Goal: Find contact information: Obtain details needed to contact an individual or organization

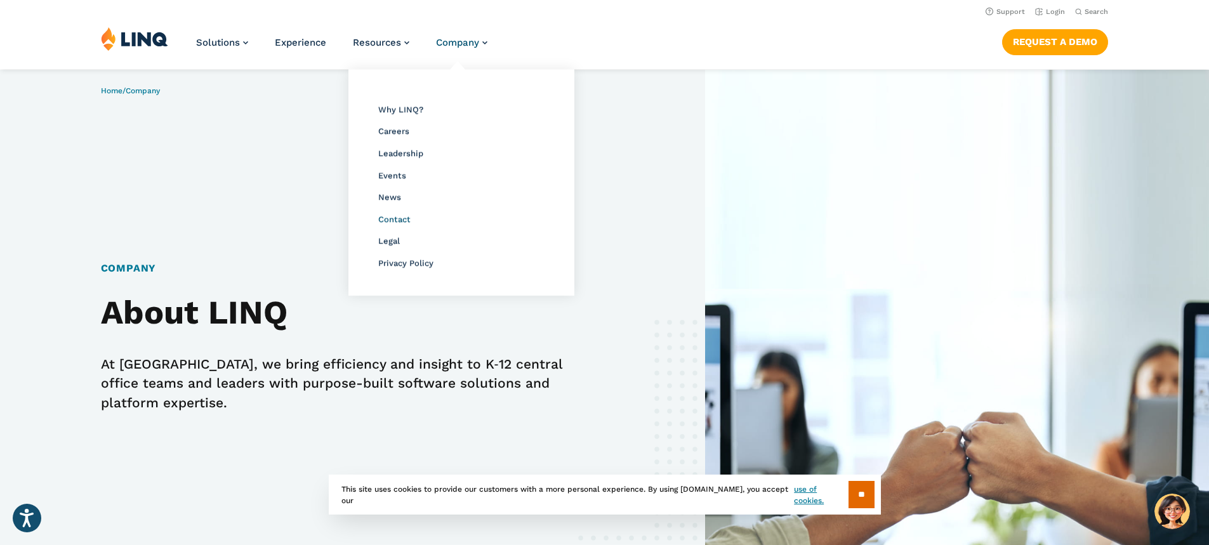
click at [397, 221] on span "Contact" at bounding box center [394, 219] width 32 height 10
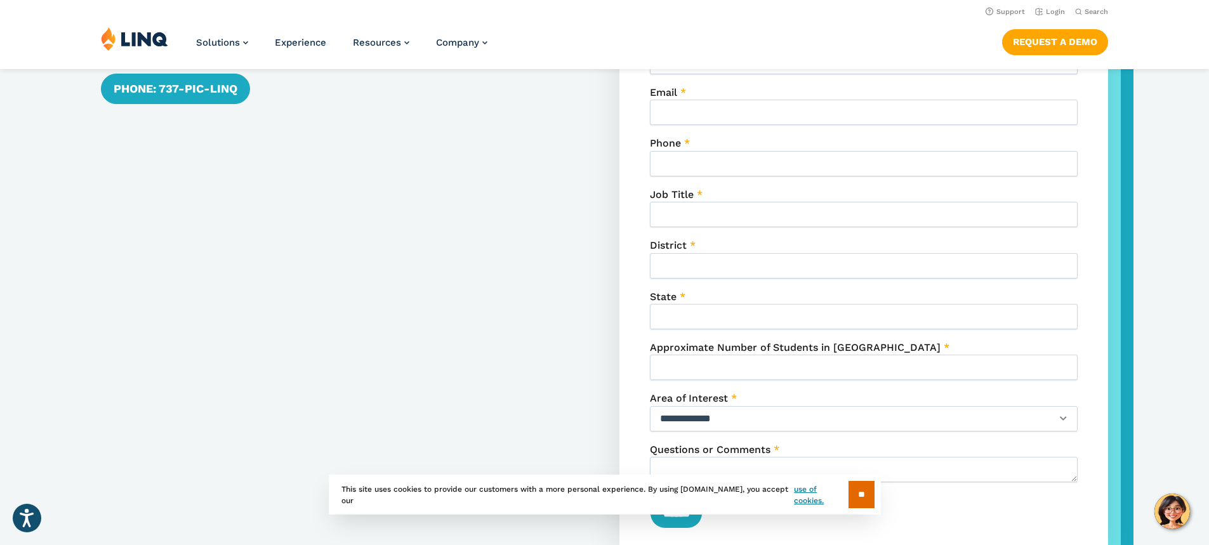
scroll to position [442, 0]
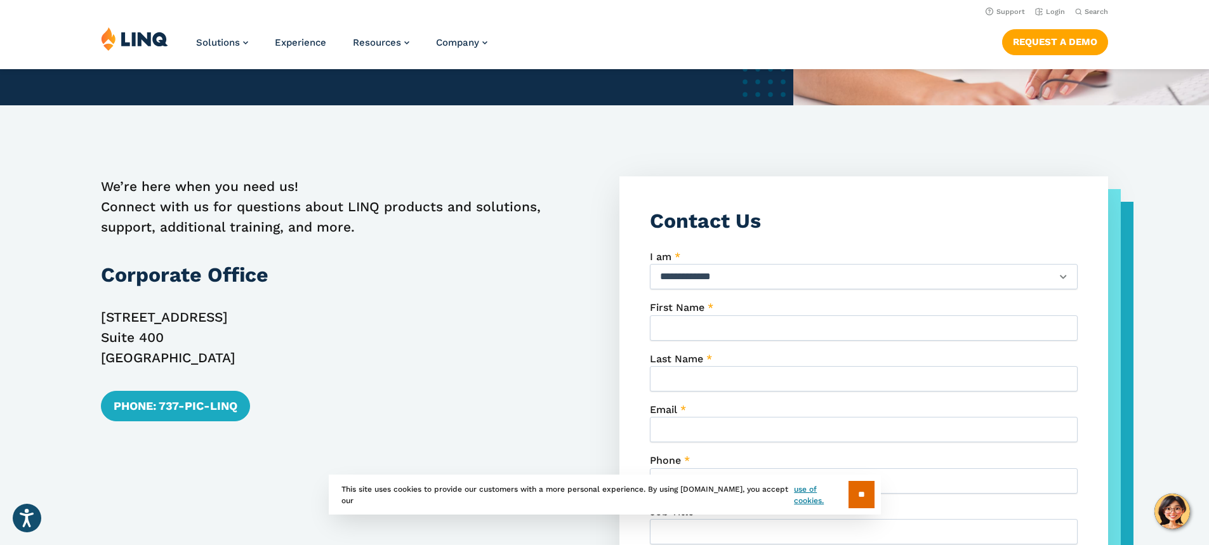
click at [464, 386] on div "We’re here when you need us! Connect with us for questions about LINQ products …" at bounding box center [345, 526] width 489 height 700
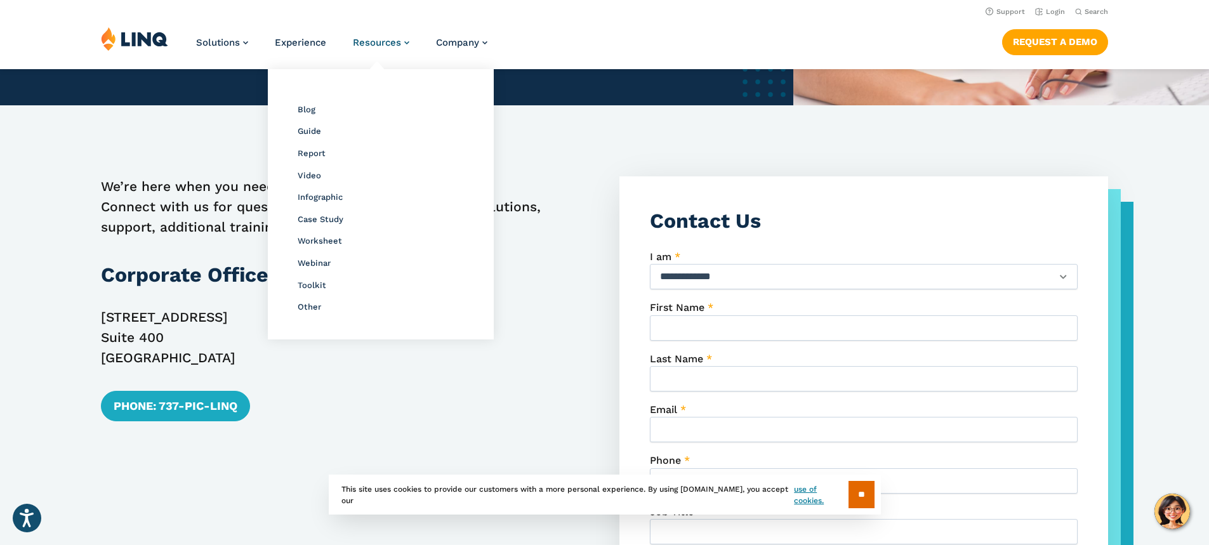
click at [383, 44] on span "Resources" at bounding box center [377, 42] width 48 height 11
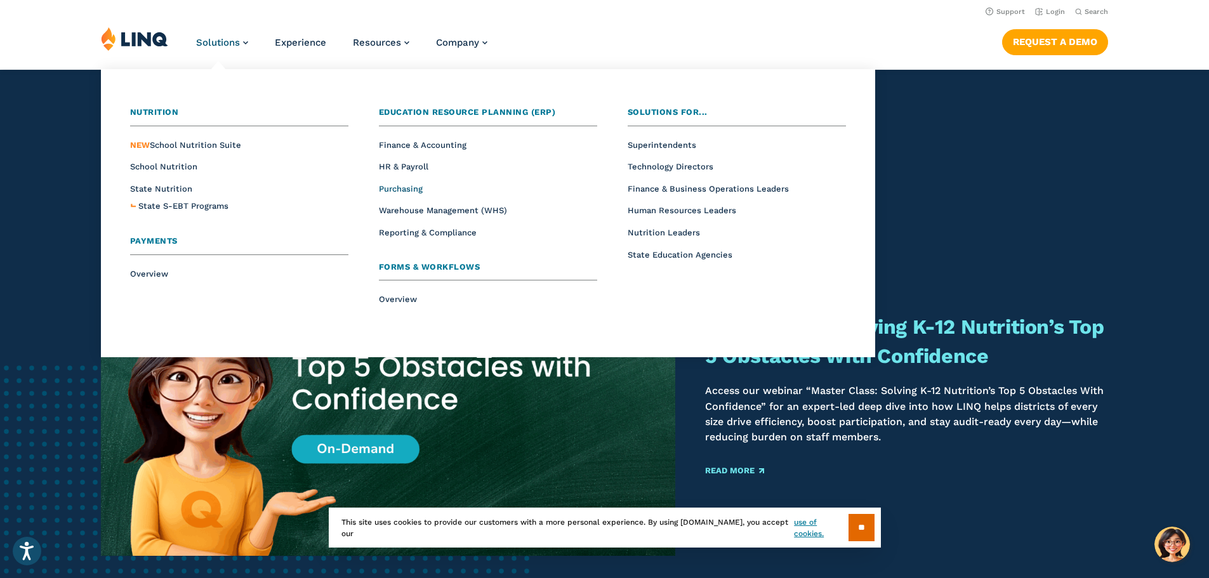
click at [402, 188] on span "Purchasing" at bounding box center [401, 189] width 44 height 10
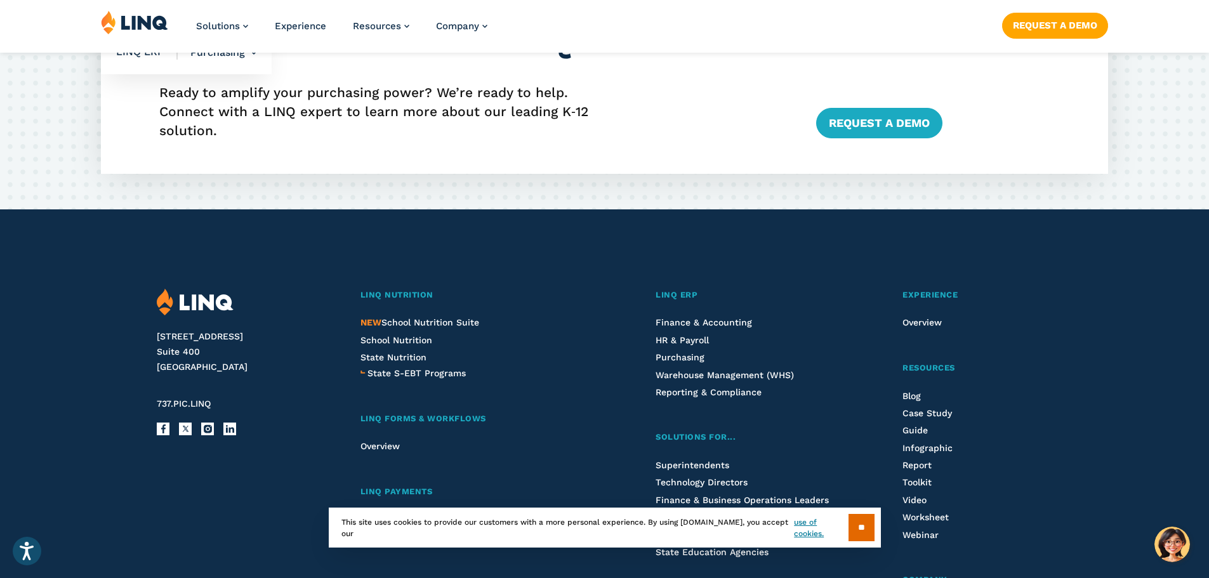
scroll to position [2475, 0]
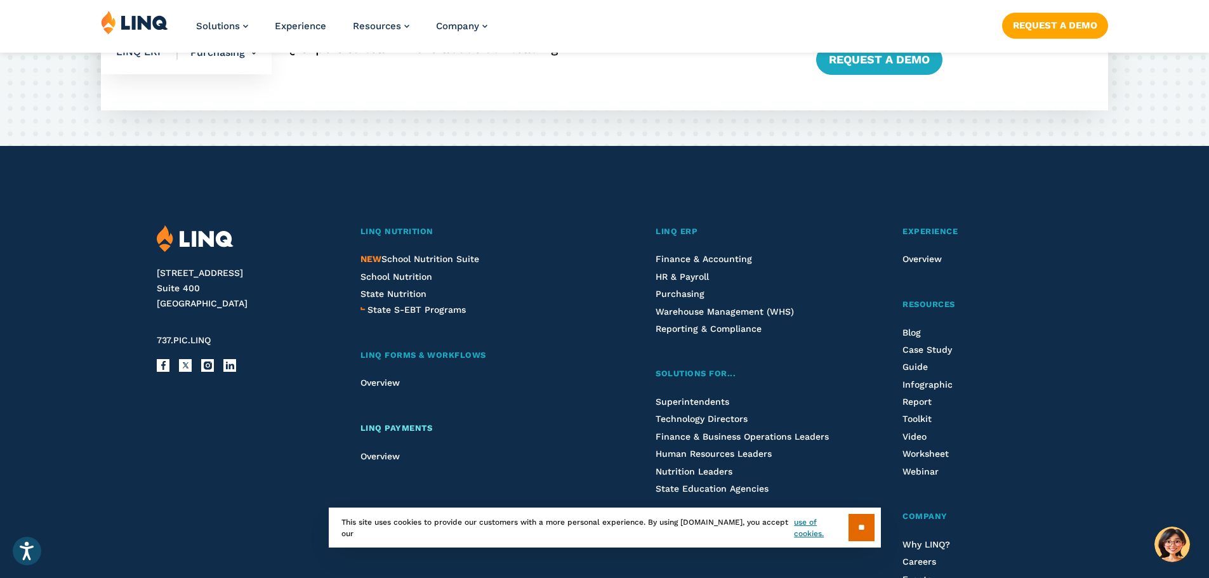
click at [393, 426] on span "LINQ Payments" at bounding box center [396, 428] width 72 height 10
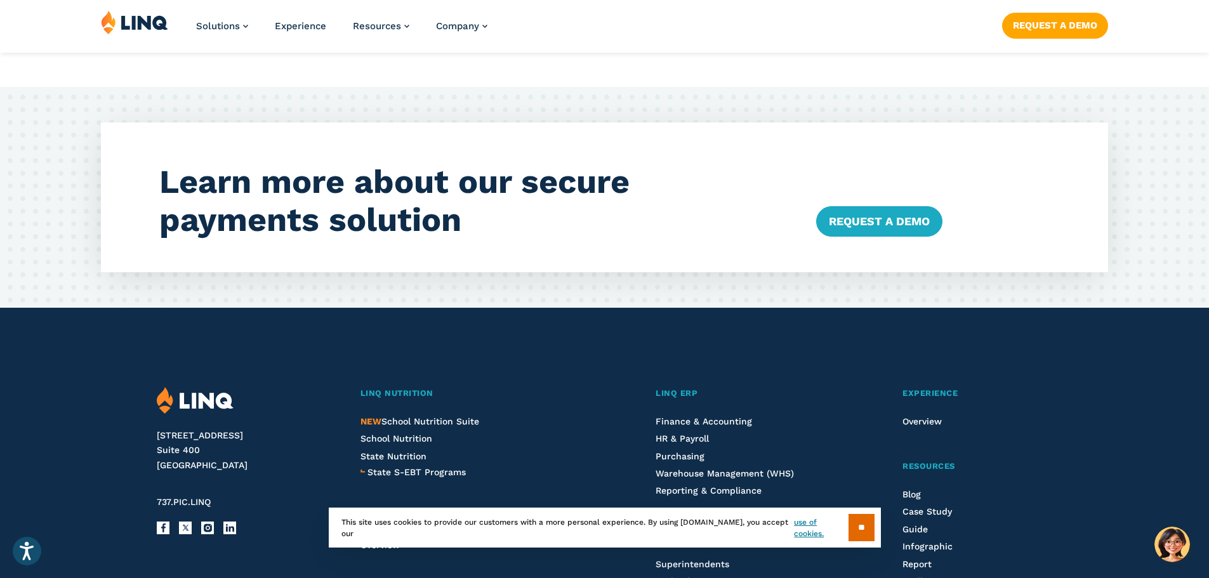
scroll to position [3490, 0]
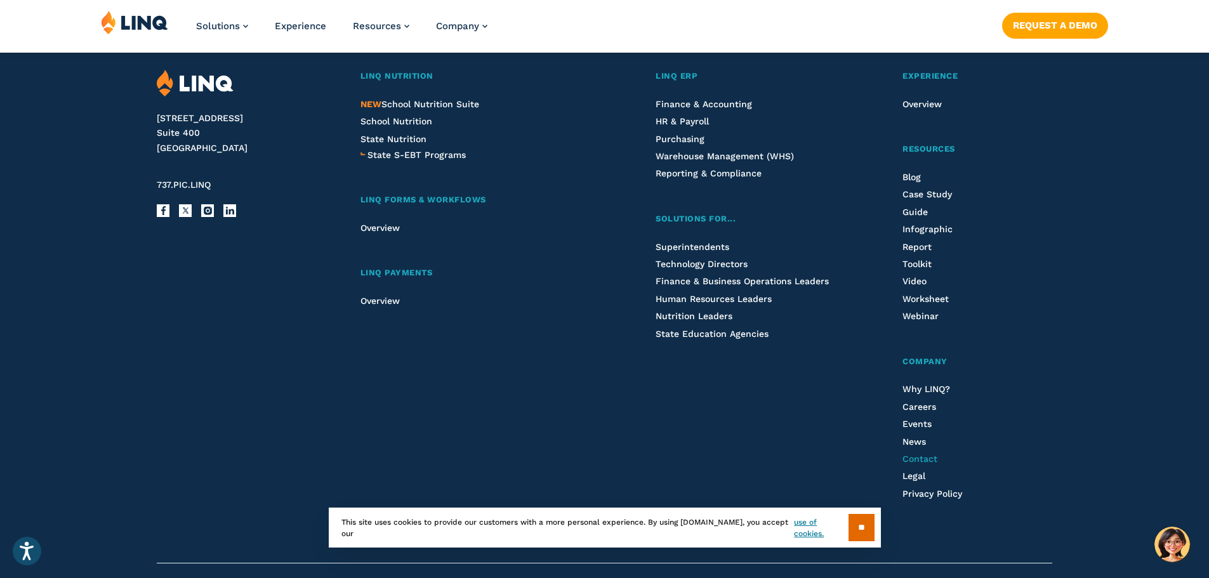
click at [922, 454] on span "Contact" at bounding box center [919, 459] width 35 height 10
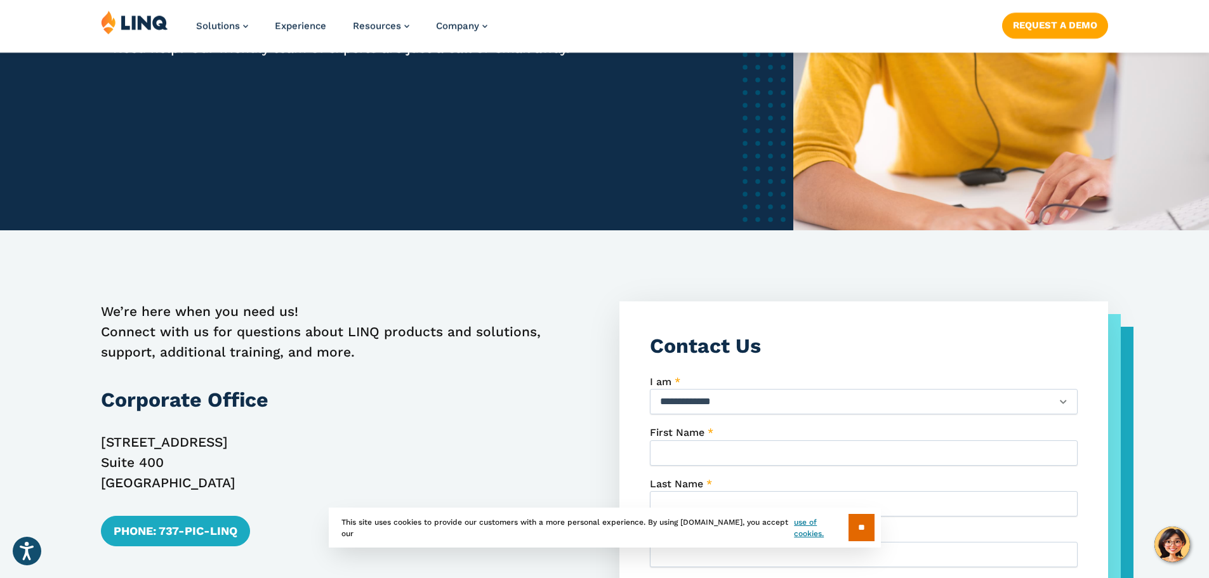
scroll to position [635, 0]
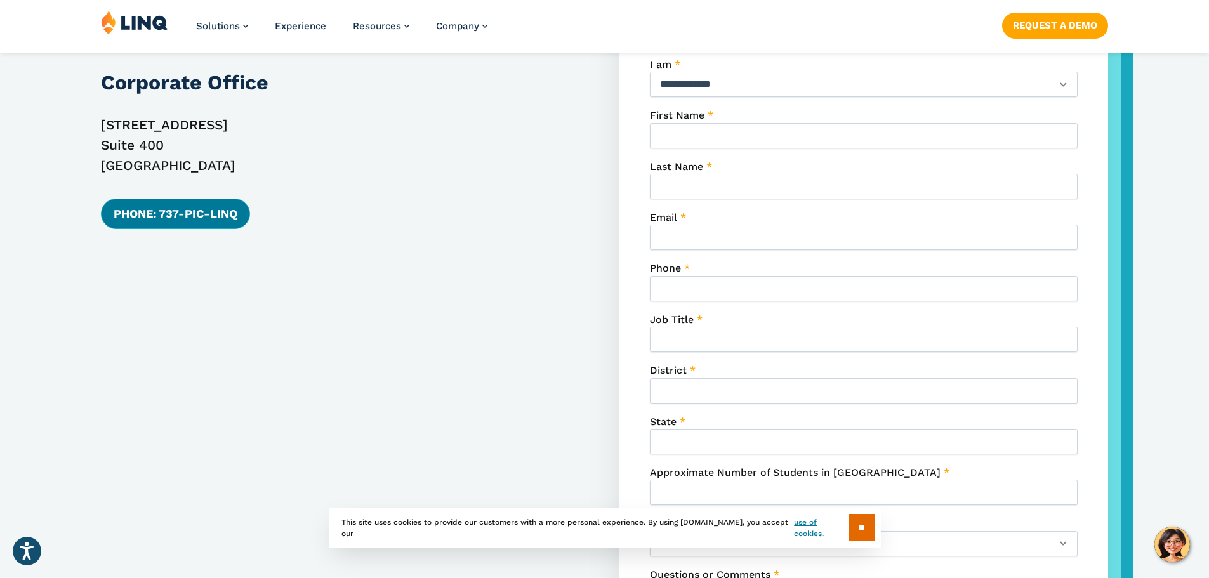
click at [227, 216] on link "Phone: 737-PIC-LINQ" at bounding box center [175, 214] width 149 height 30
click at [216, 203] on link "Phone: 737-PIC-LINQ" at bounding box center [175, 214] width 149 height 30
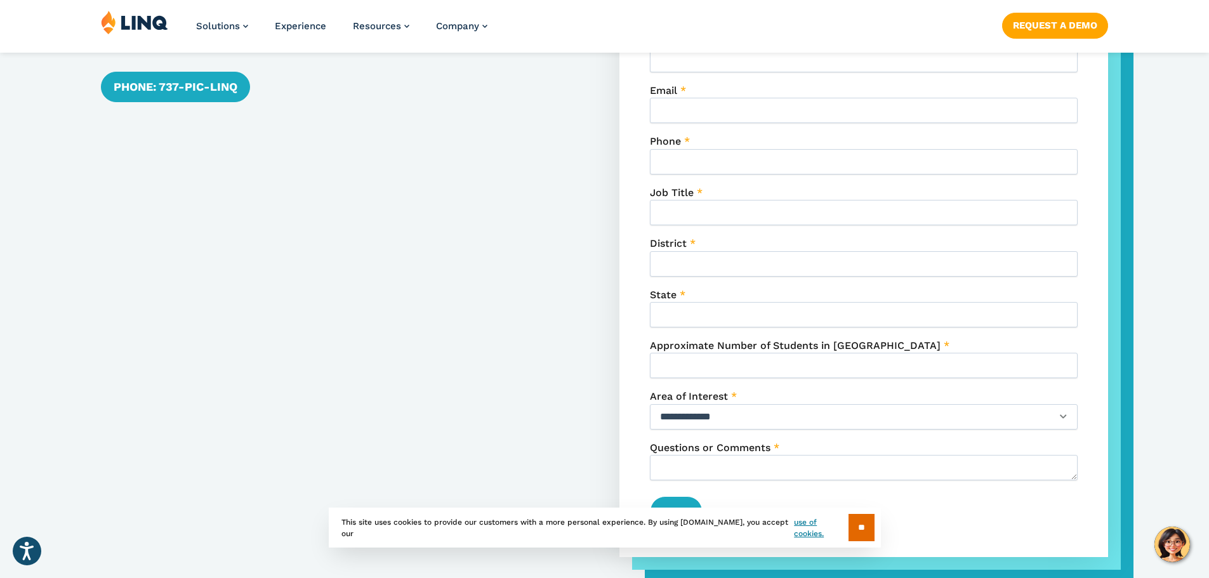
scroll to position [1079, 0]
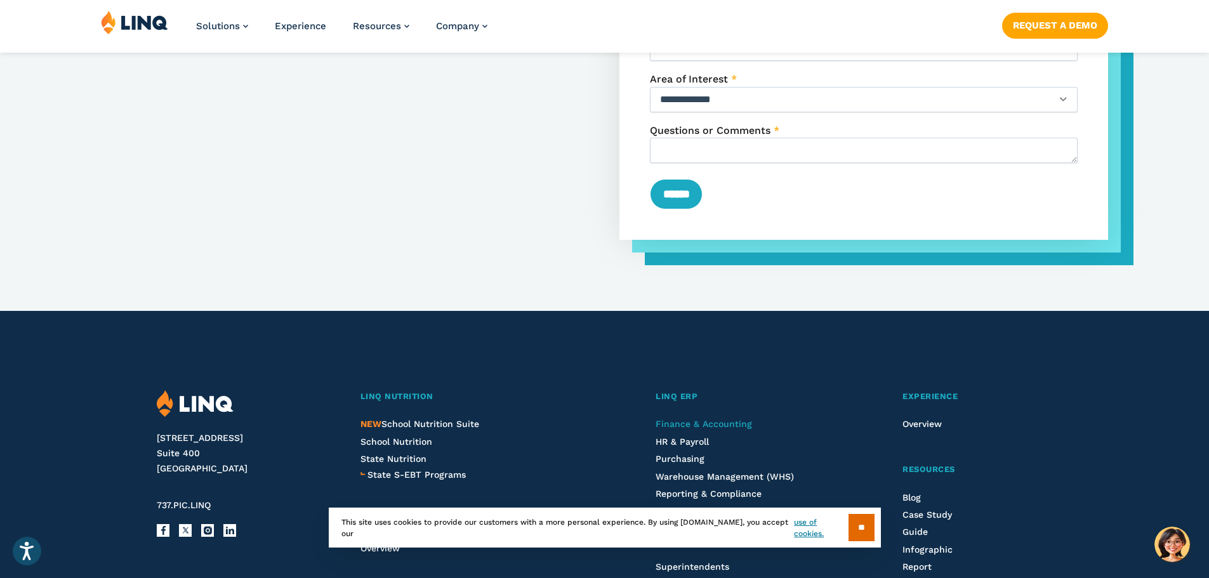
click at [703, 419] on span "Finance & Accounting" at bounding box center [703, 424] width 96 height 10
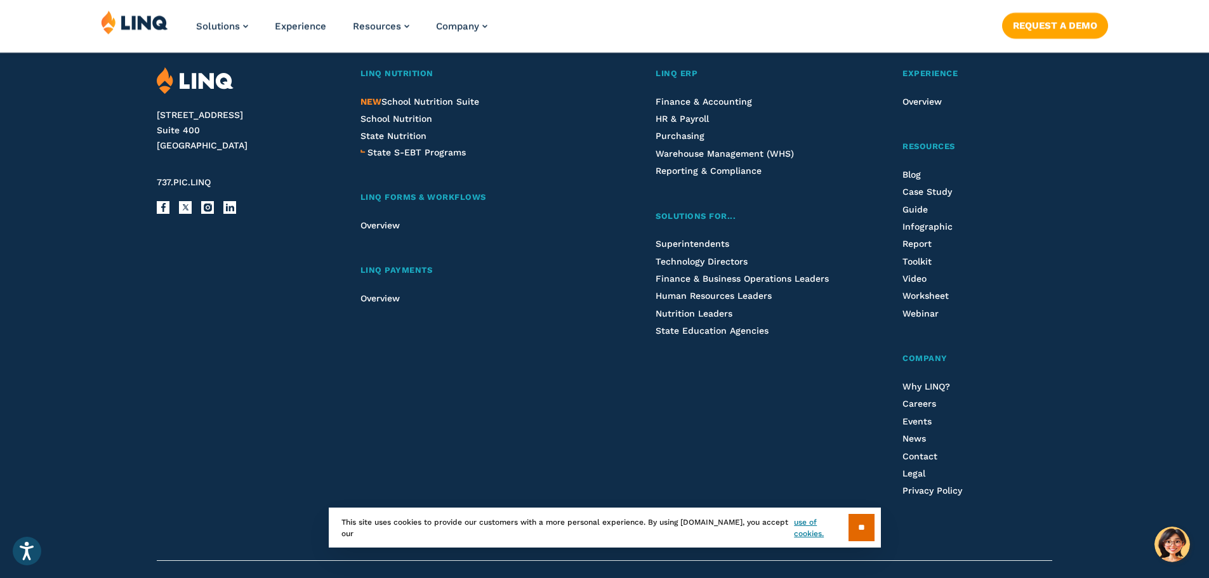
scroll to position [2947, 0]
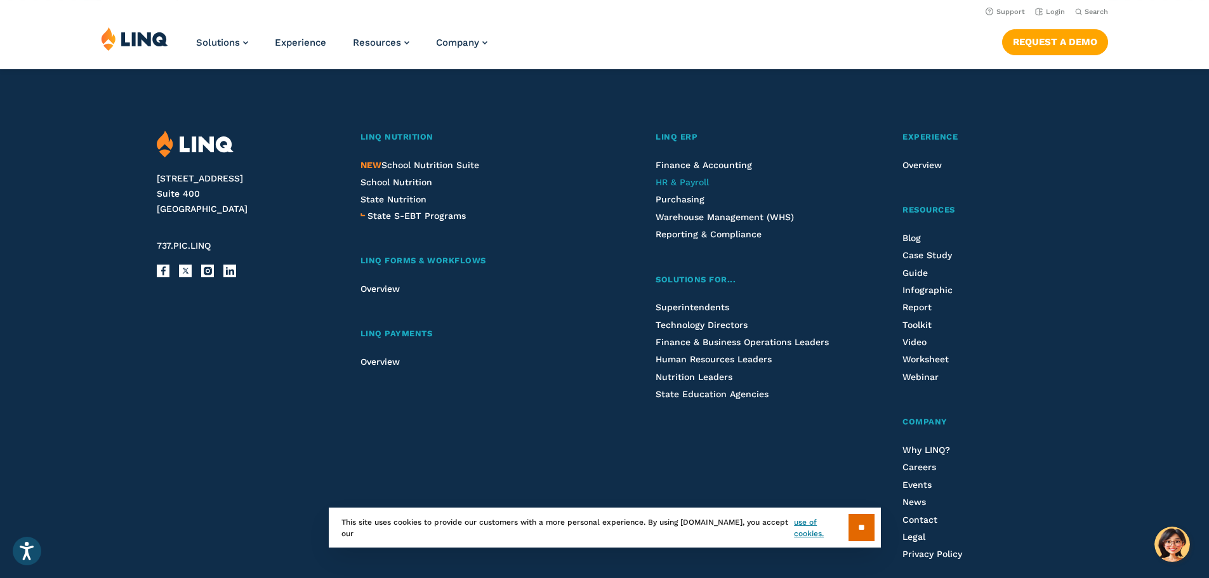
click at [678, 179] on span "HR & Payroll" at bounding box center [681, 182] width 53 height 10
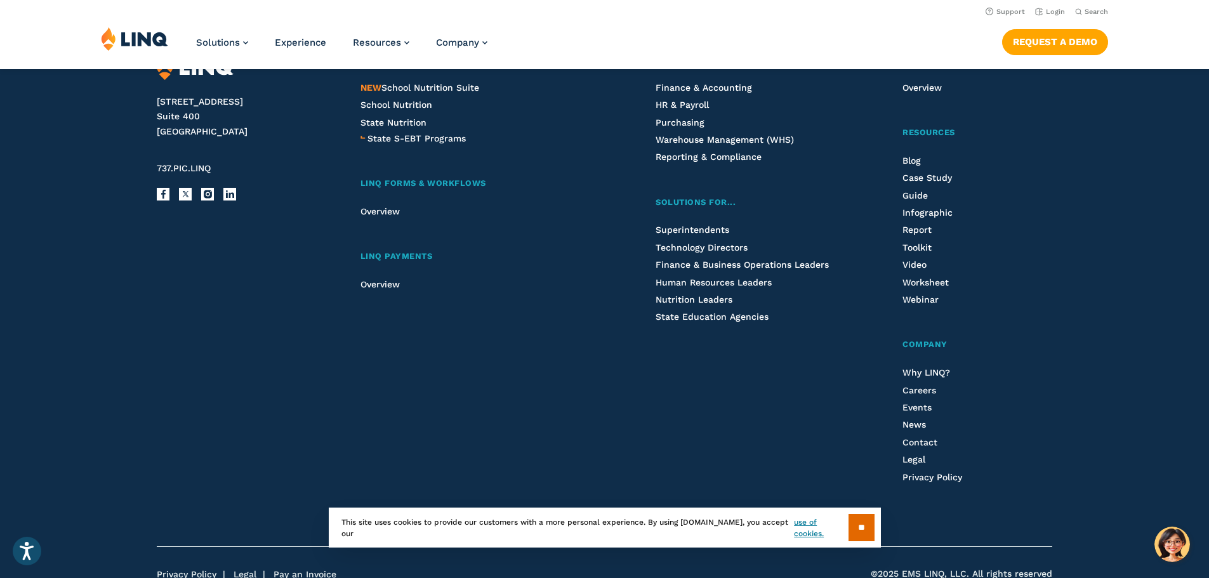
scroll to position [4184, 0]
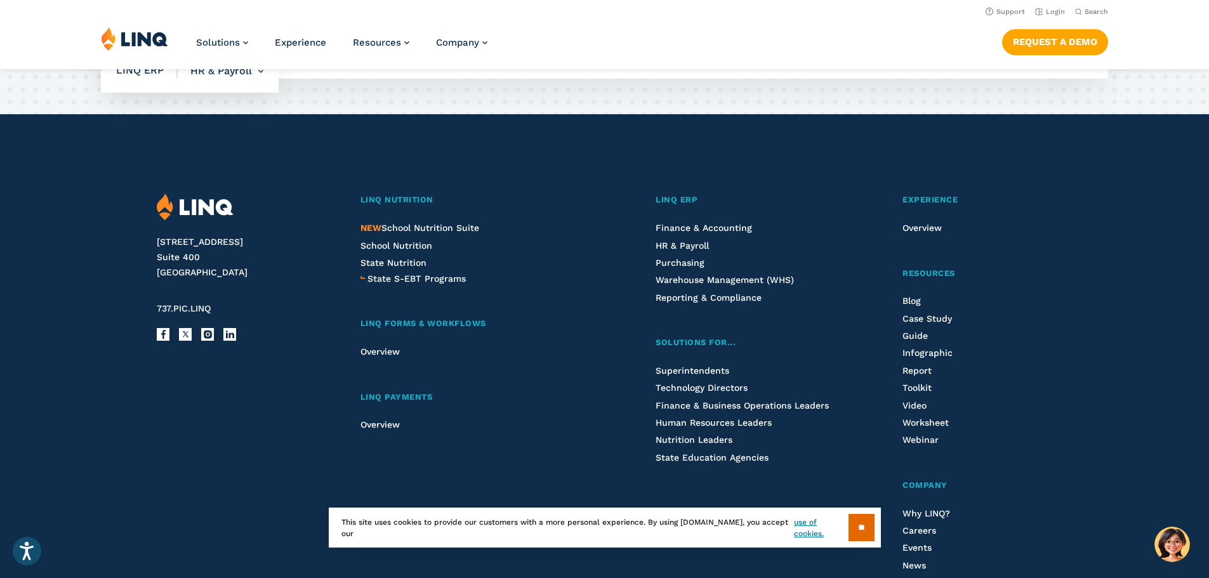
scroll to position [2661, 0]
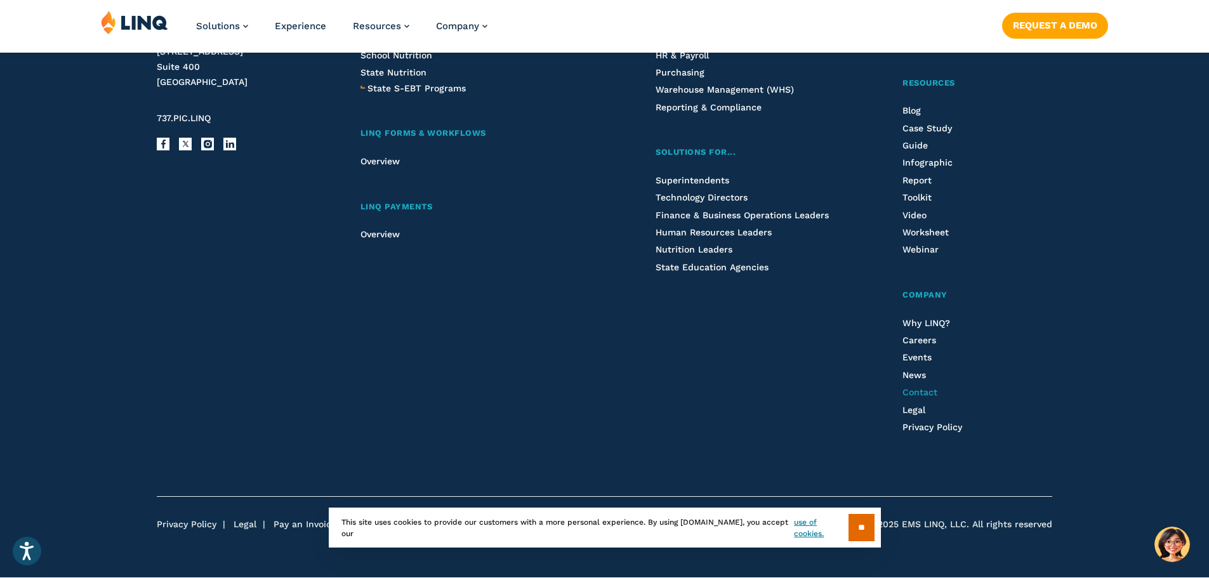
click at [925, 394] on span "Contact" at bounding box center [919, 392] width 35 height 10
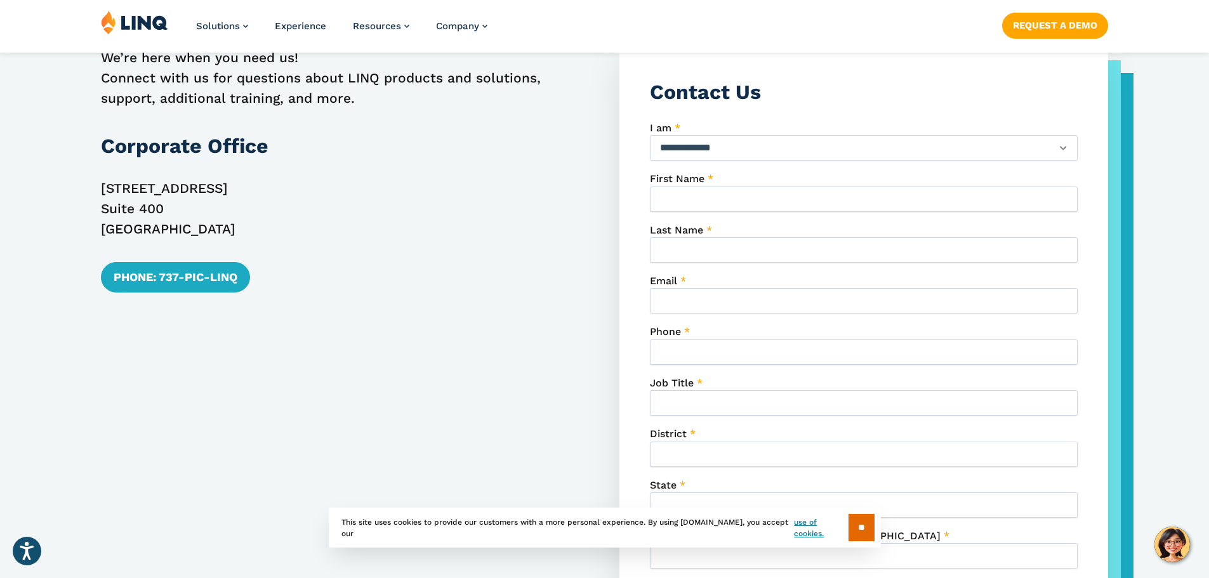
scroll to position [825, 0]
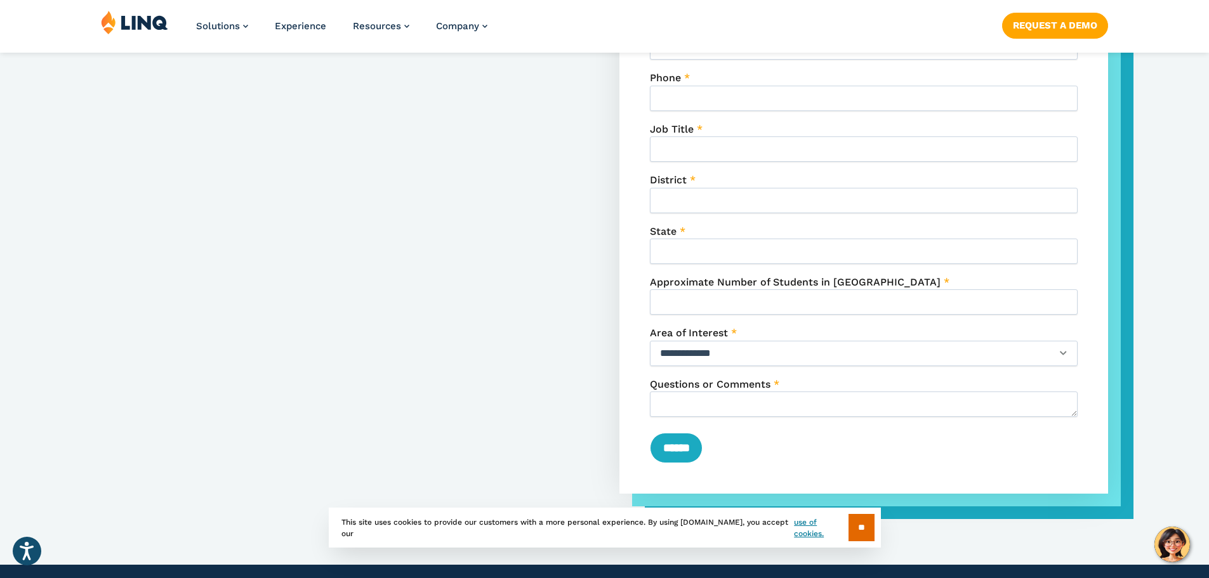
click at [845, 357] on select "**********" at bounding box center [864, 353] width 428 height 25
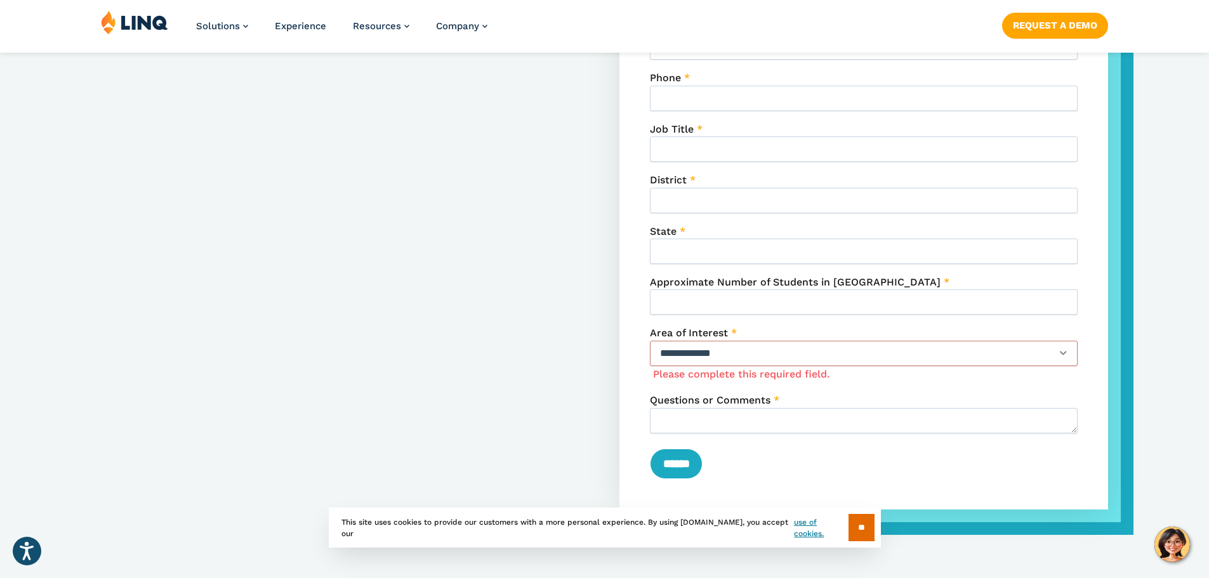
click at [536, 342] on div "We’re here when you need us! Connect with us for questions about LINQ products …" at bounding box center [345, 152] width 489 height 716
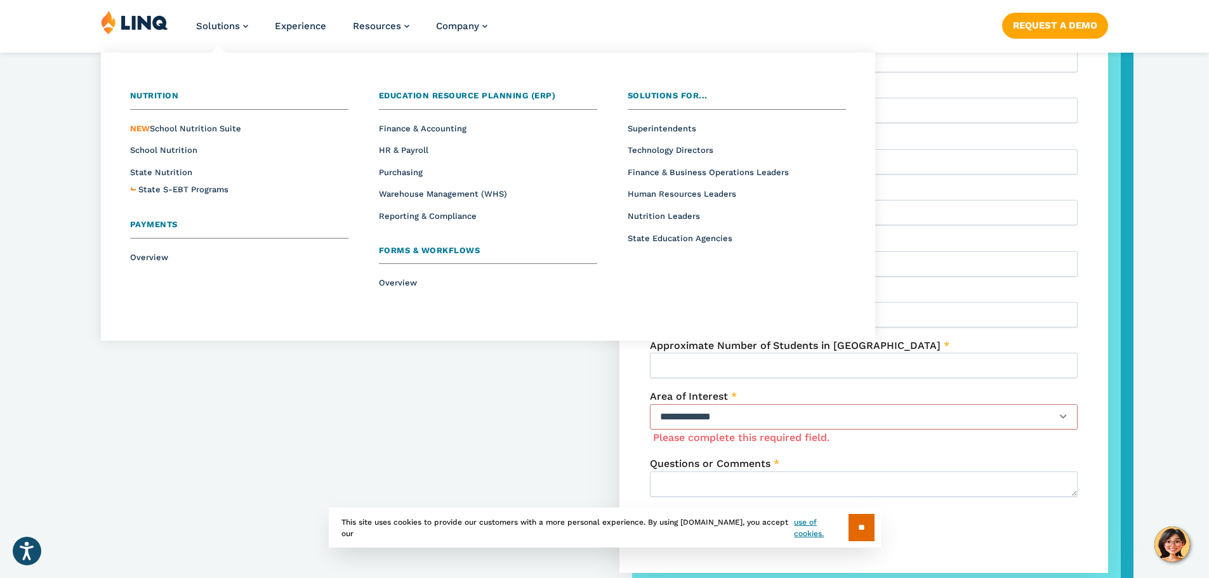
scroll to position [508, 0]
